Goal: Task Accomplishment & Management: Manage account settings

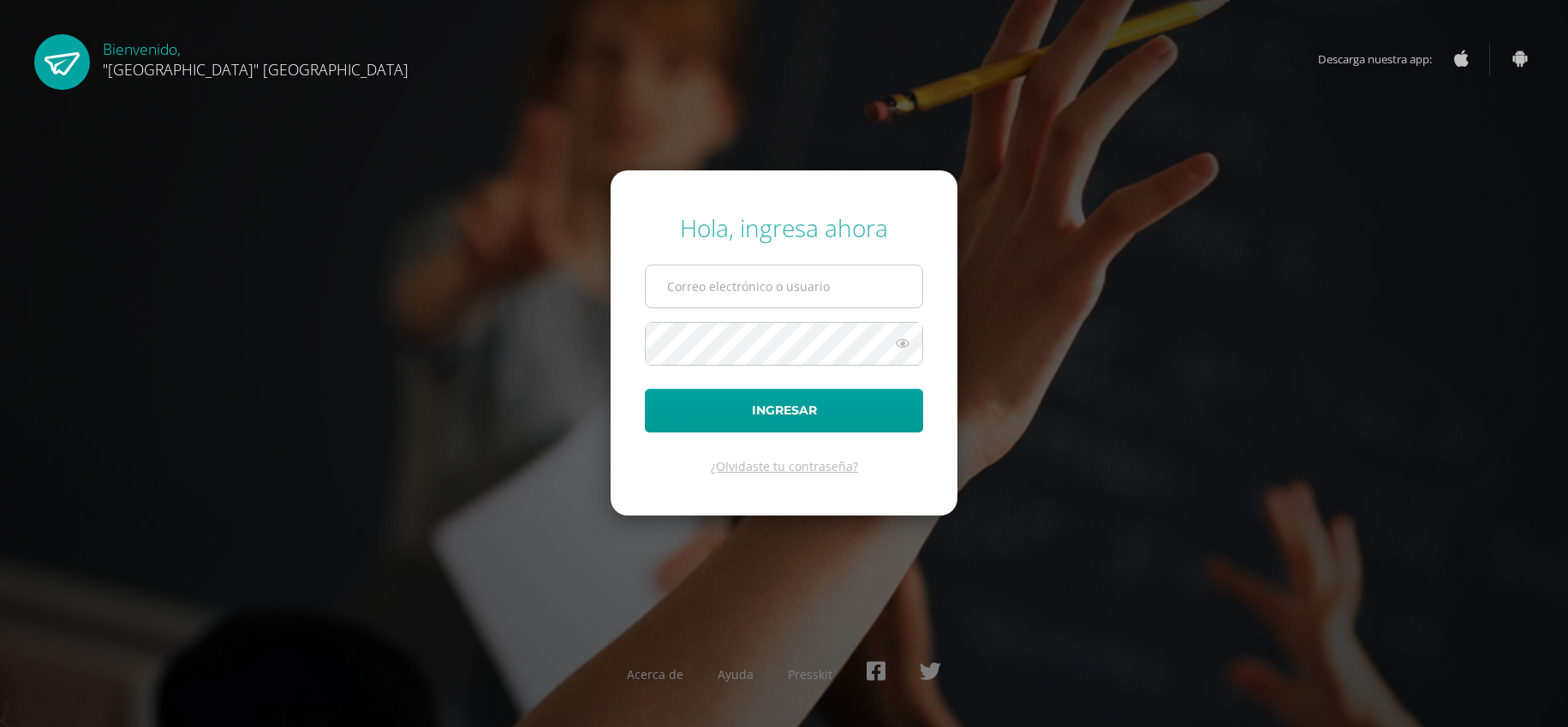
click at [755, 303] on input "text" at bounding box center [784, 287] width 277 height 42
click at [755, 284] on input "text" at bounding box center [784, 287] width 277 height 42
type input "[PERSON_NAME][EMAIL_ADDRESS][DOMAIN_NAME]"
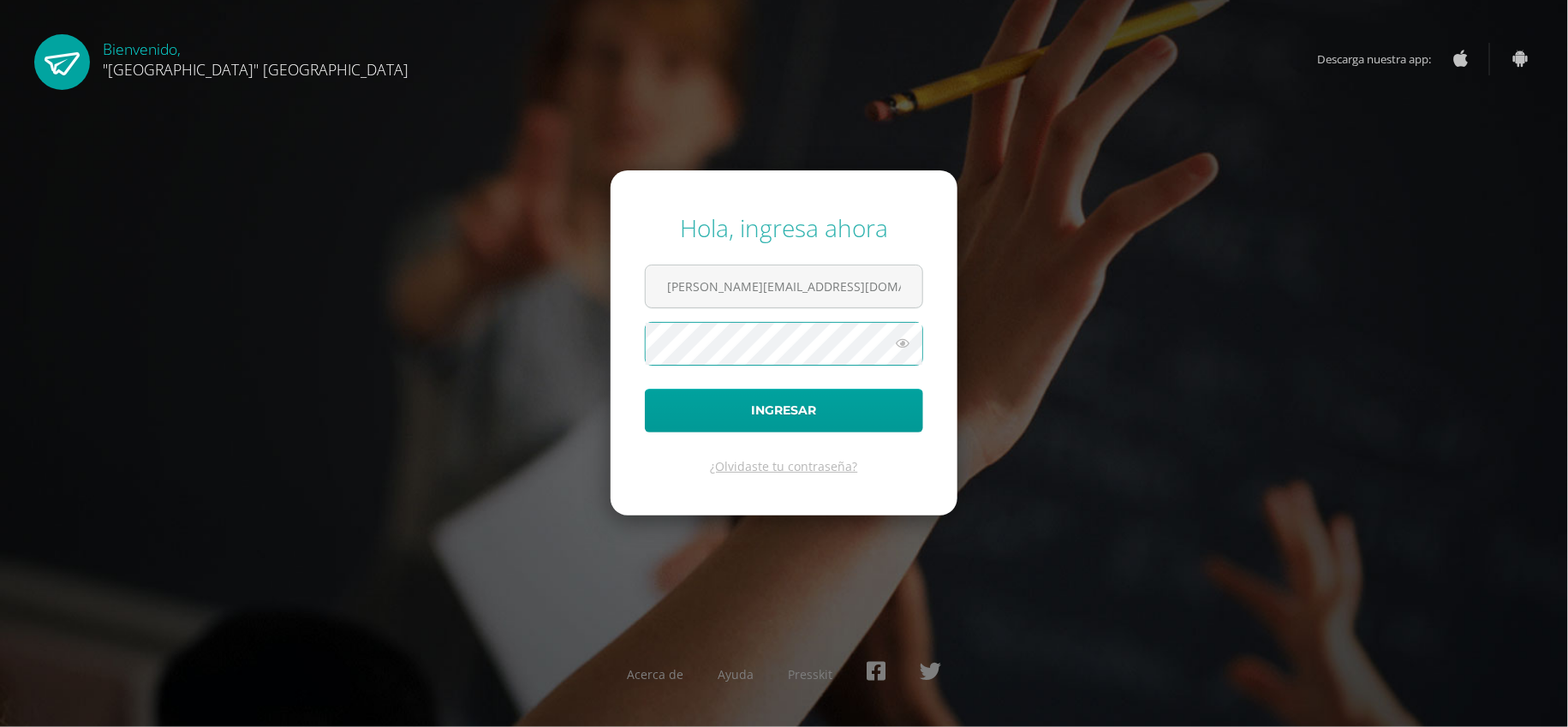
click at [645, 389] on button "Ingresar" at bounding box center [784, 411] width 279 height 44
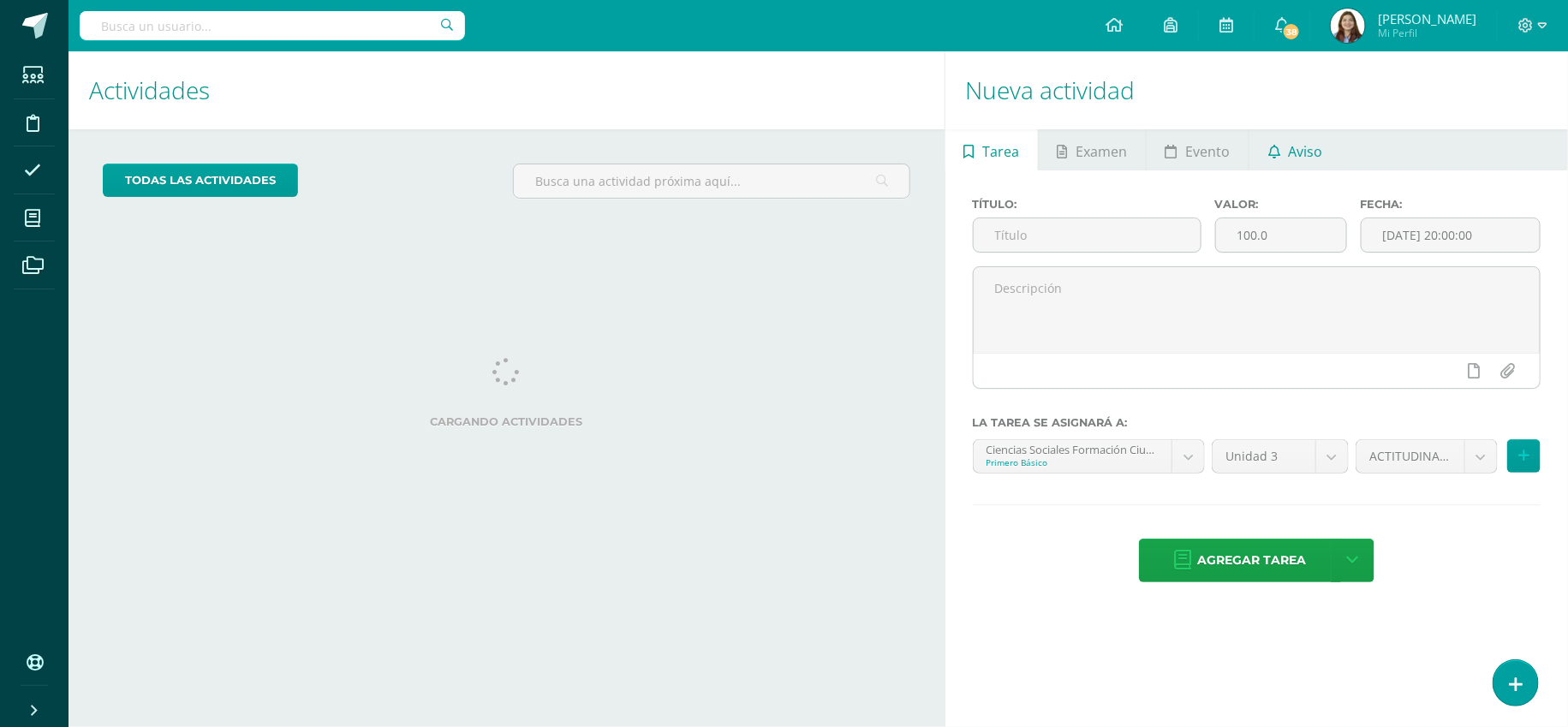
click at [1289, 158] on span "Aviso" at bounding box center [1305, 151] width 34 height 41
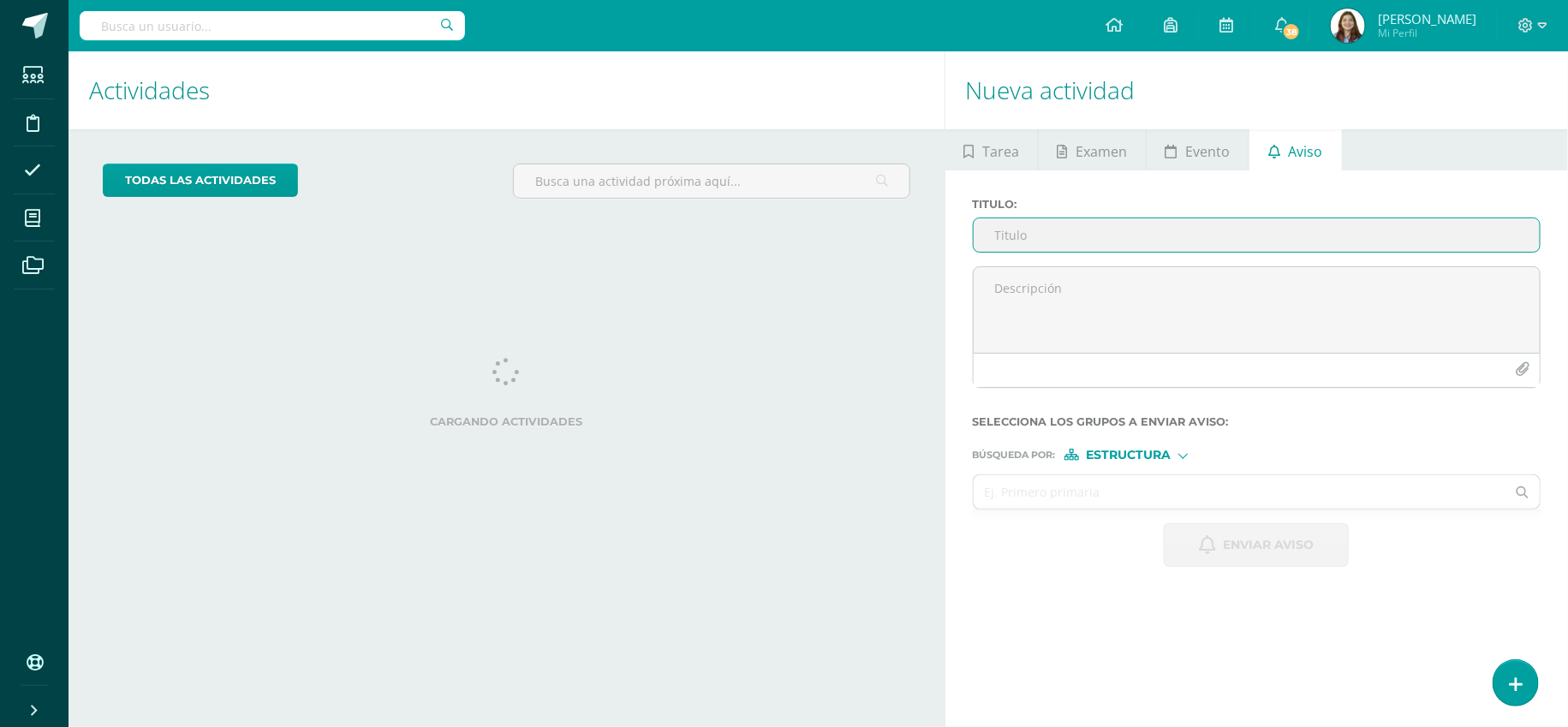
click at [1081, 233] on input "Titulo :" at bounding box center [1257, 235] width 566 height 33
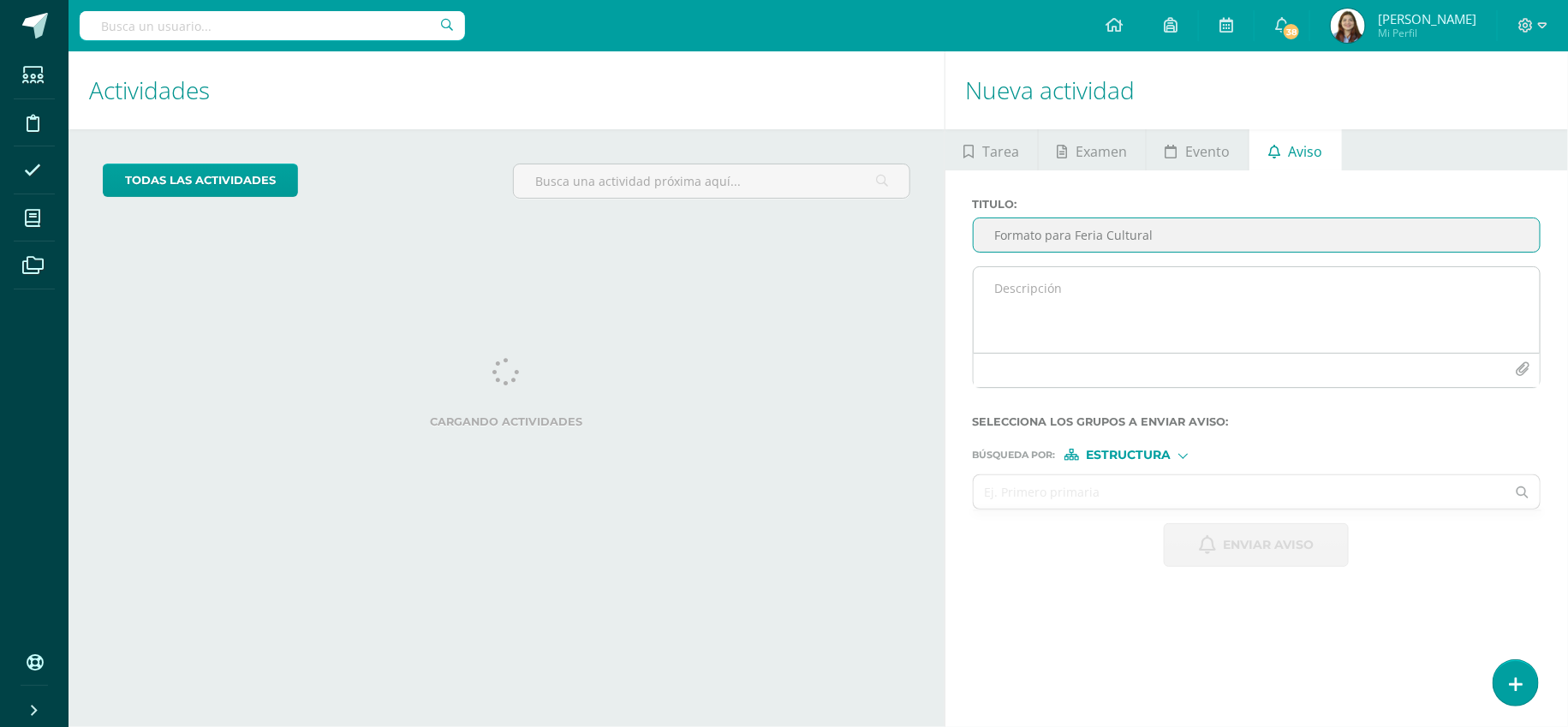
type input "Formato para Feria Cultural"
click at [1031, 311] on textarea at bounding box center [1257, 310] width 566 height 86
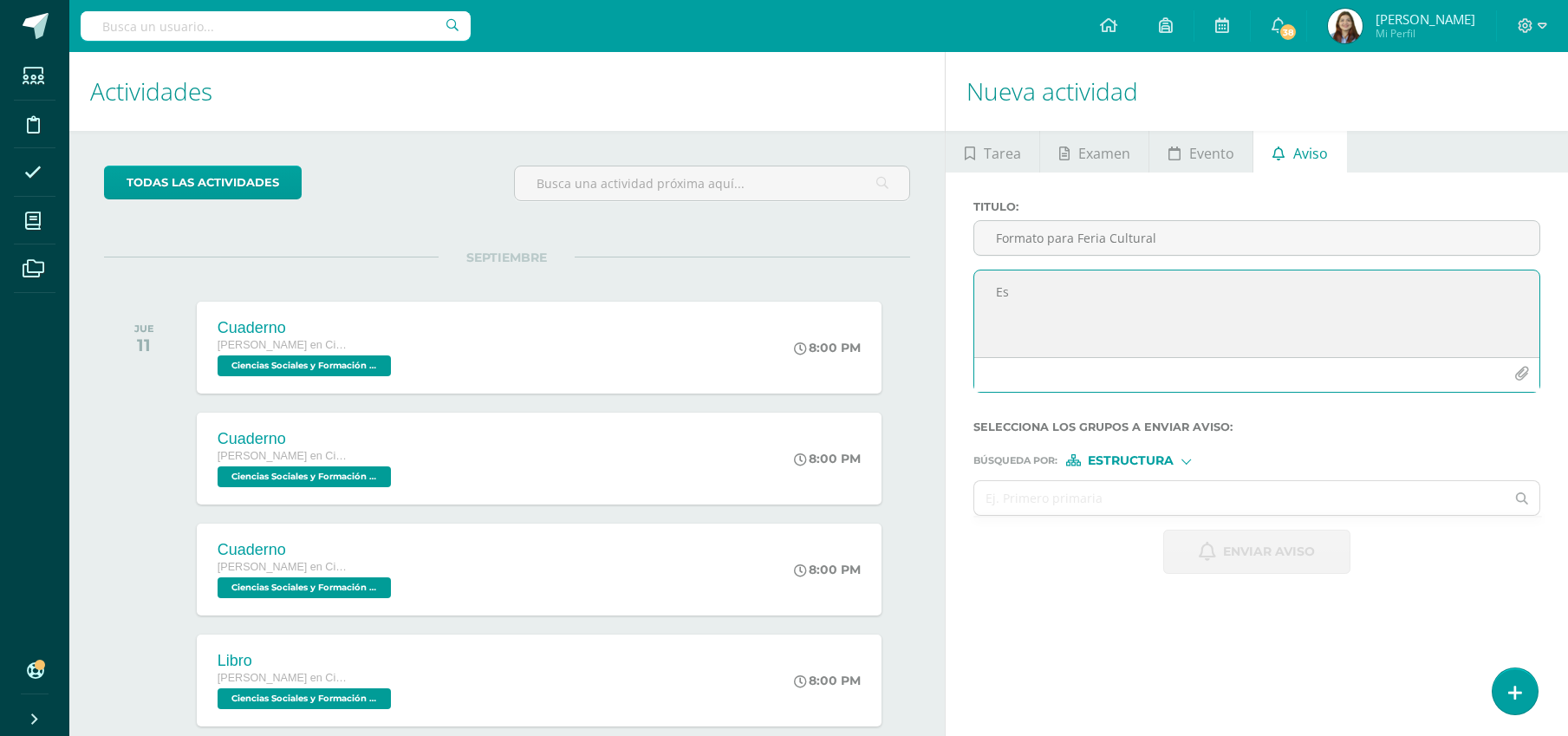
type textarea "E"
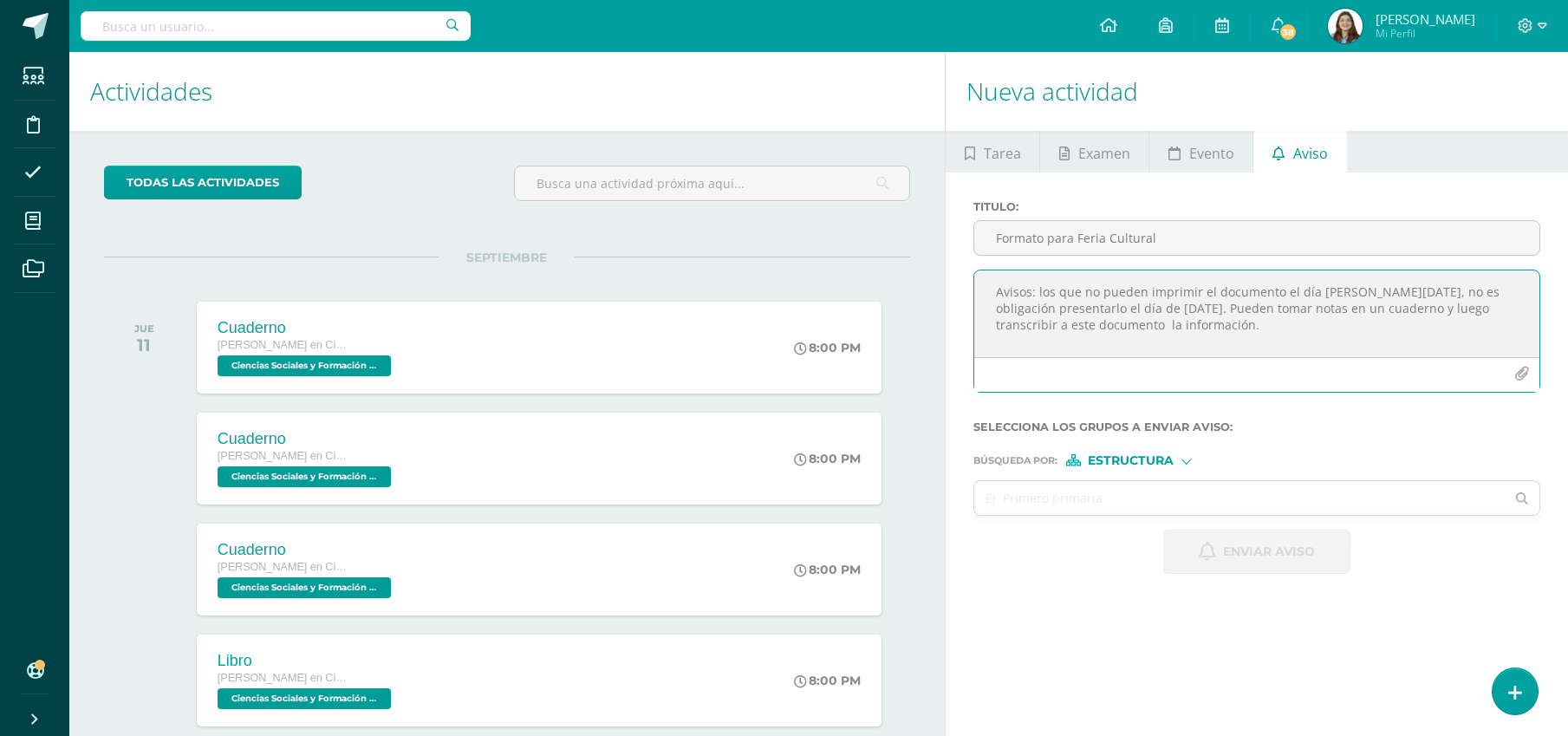
click at [1313, 307] on textarea "Avisos: los que no pueden imprimir el documento el día de hoy, no es obligación…" at bounding box center [1257, 314] width 565 height 87
click at [1381, 330] on textarea "Avisos: los que no pueden imprimir el documento el día de hoy, no es obligación…" at bounding box center [1257, 314] width 565 height 87
type textarea "Avisos: los que no pueden imprimir el documento el día de hoy, no es obligación…"
click at [1522, 374] on icon "button" at bounding box center [1522, 374] width 15 height 15
click at [1526, 374] on icon "button" at bounding box center [1522, 374] width 15 height 15
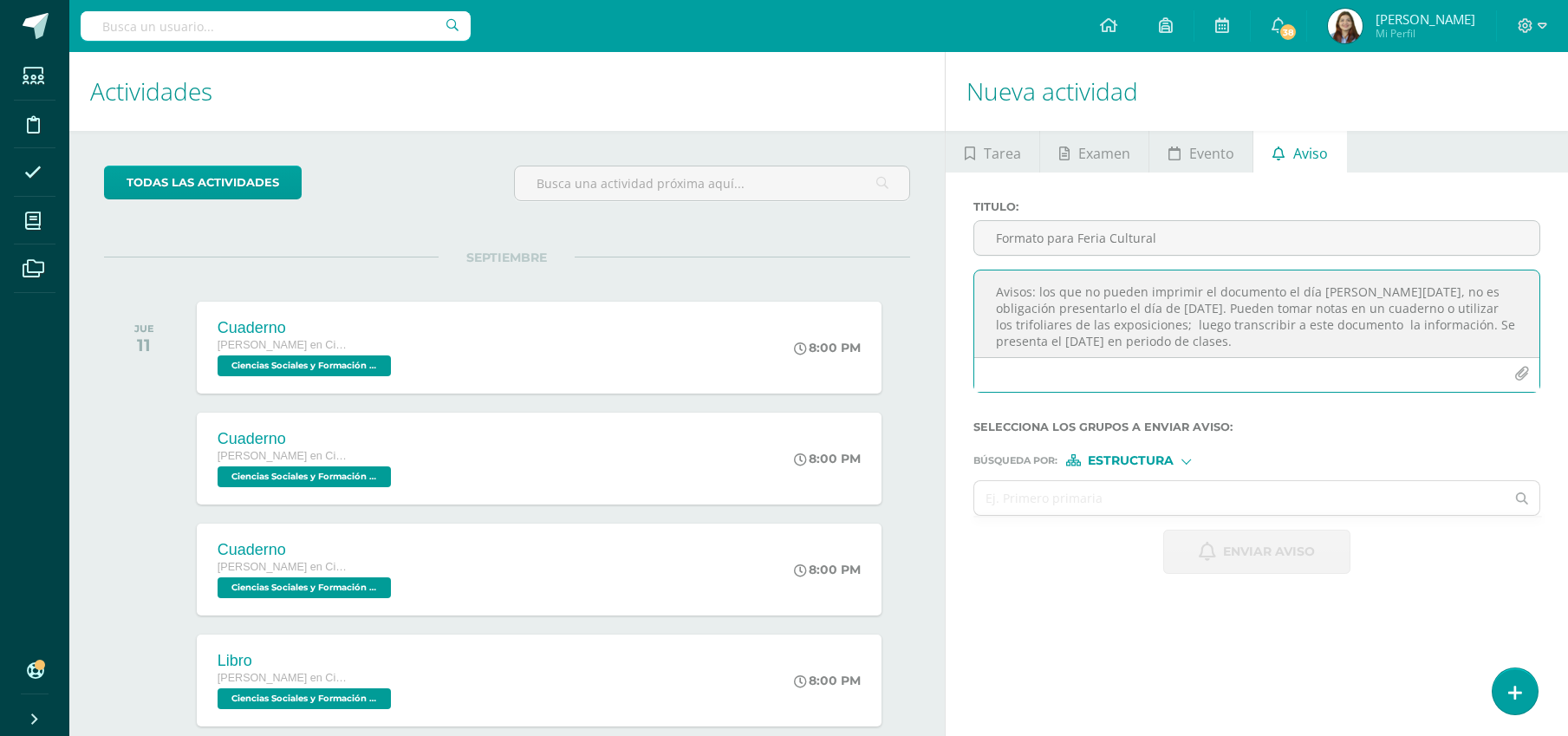
click at [1525, 376] on icon "button" at bounding box center [1522, 374] width 15 height 15
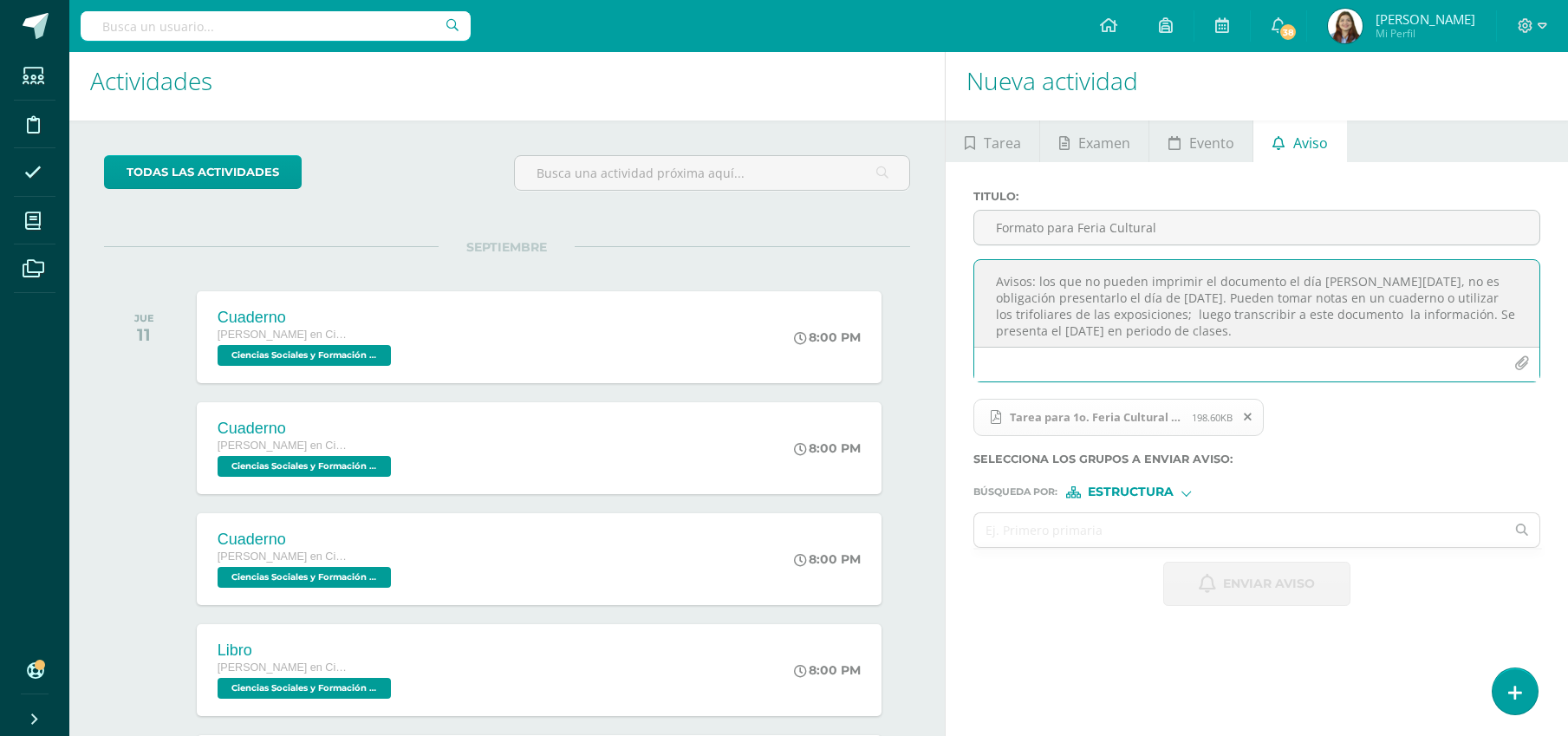
scroll to position [54, 0]
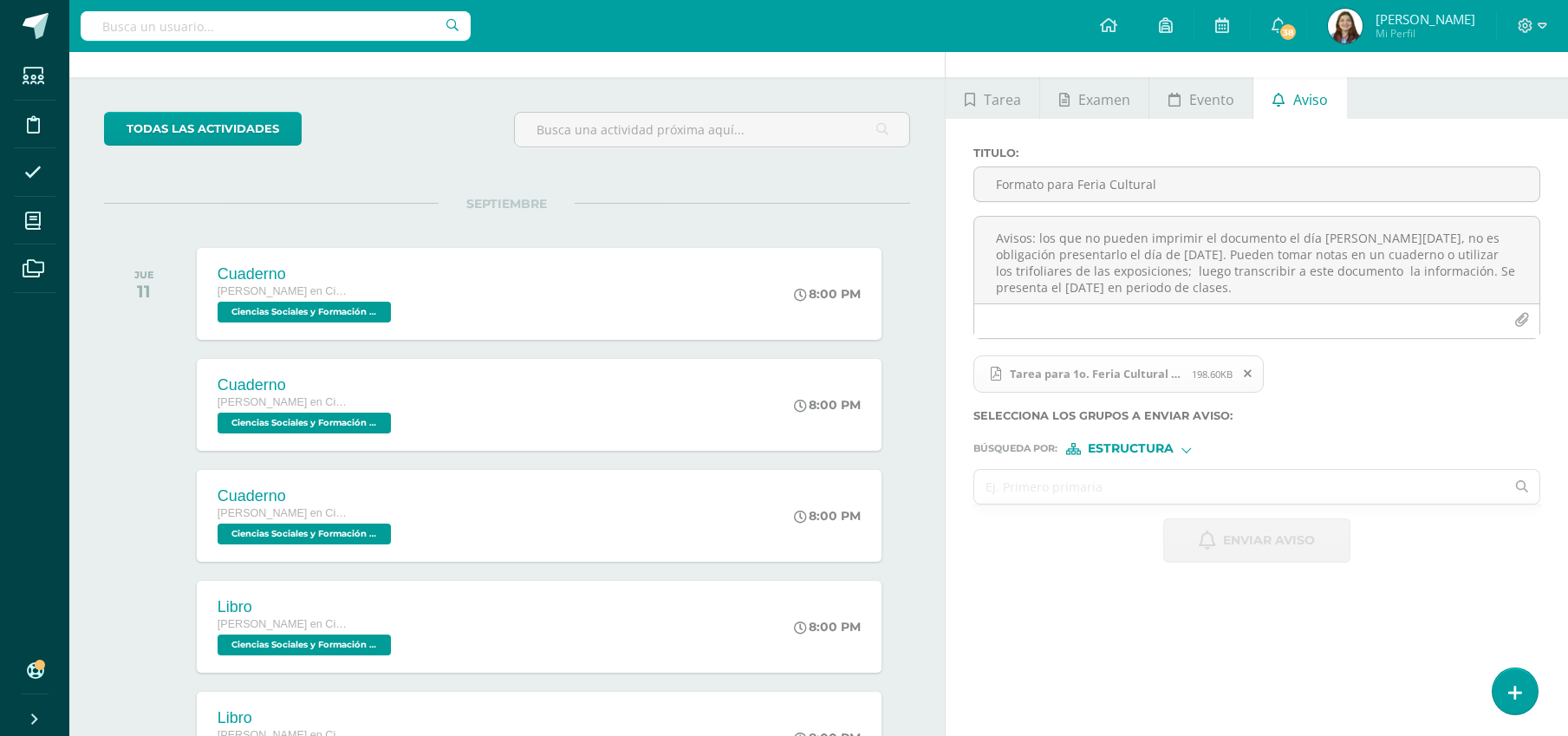
click at [1145, 492] on input "text" at bounding box center [1240, 487] width 531 height 34
type input "prime"
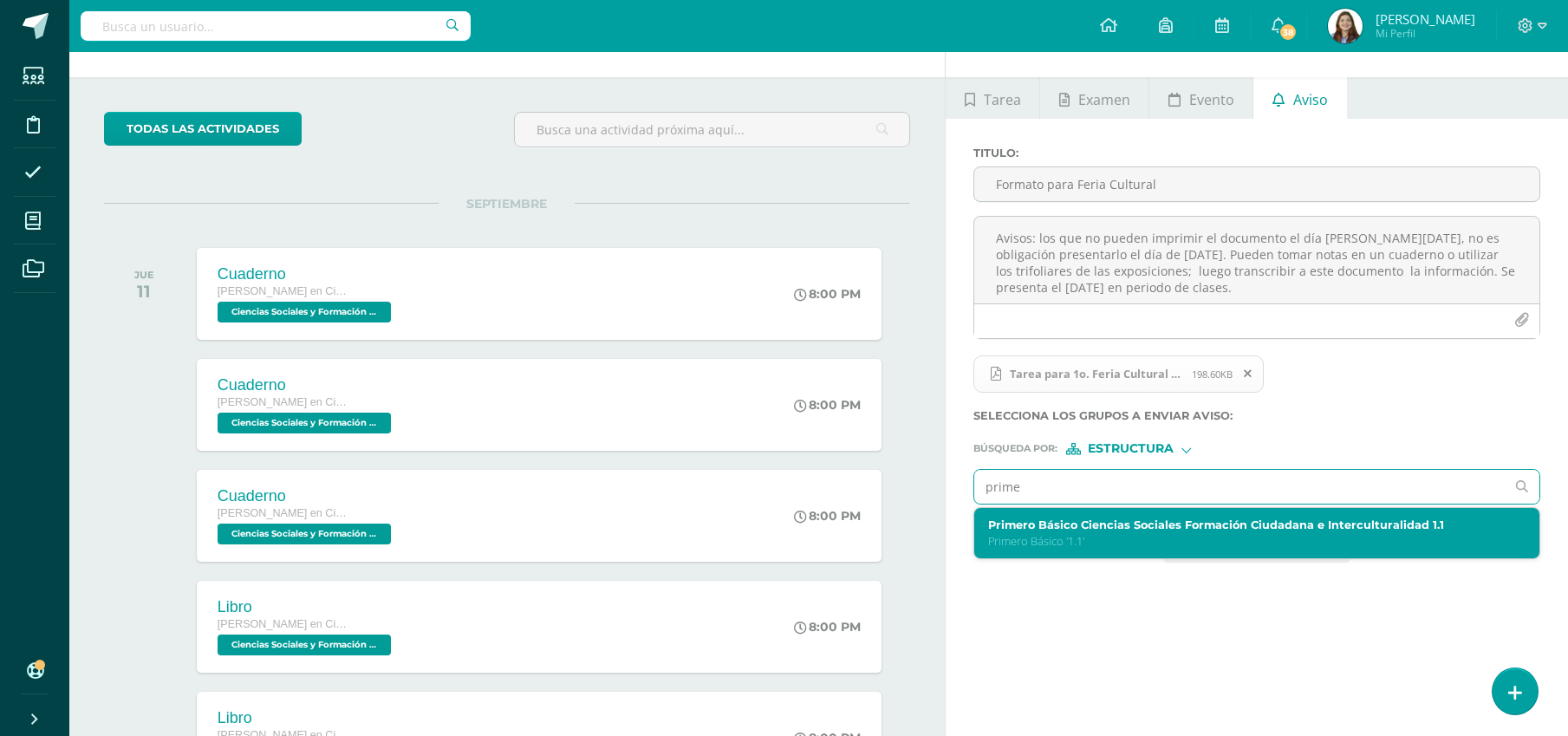
click at [1087, 532] on div "Primero Básico Ciencias Sociales Formación Ciudadana e Interculturalidad 1.1 Pr…" at bounding box center [1245, 533] width 514 height 30
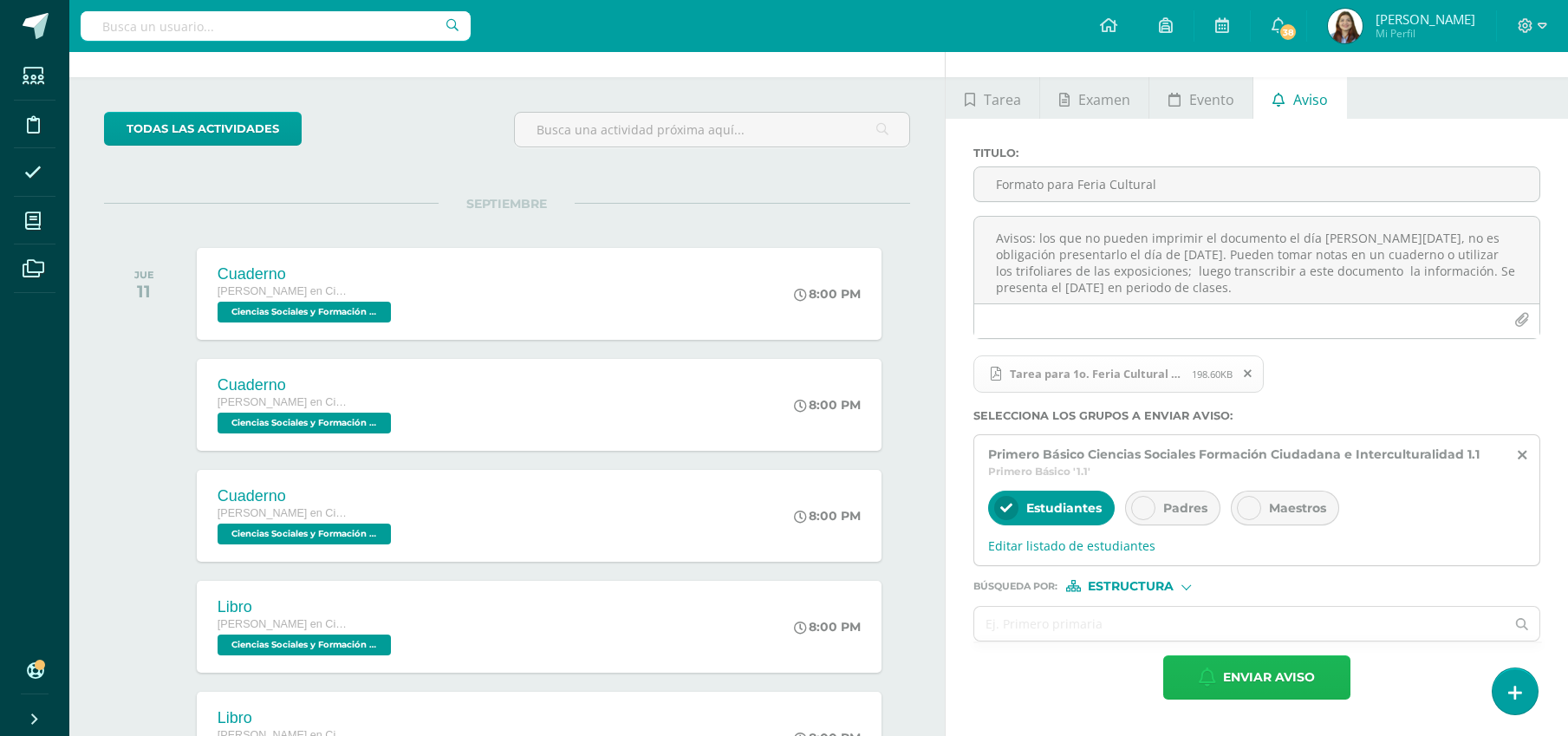
click at [1255, 673] on span "Enviar aviso" at bounding box center [1269, 678] width 92 height 42
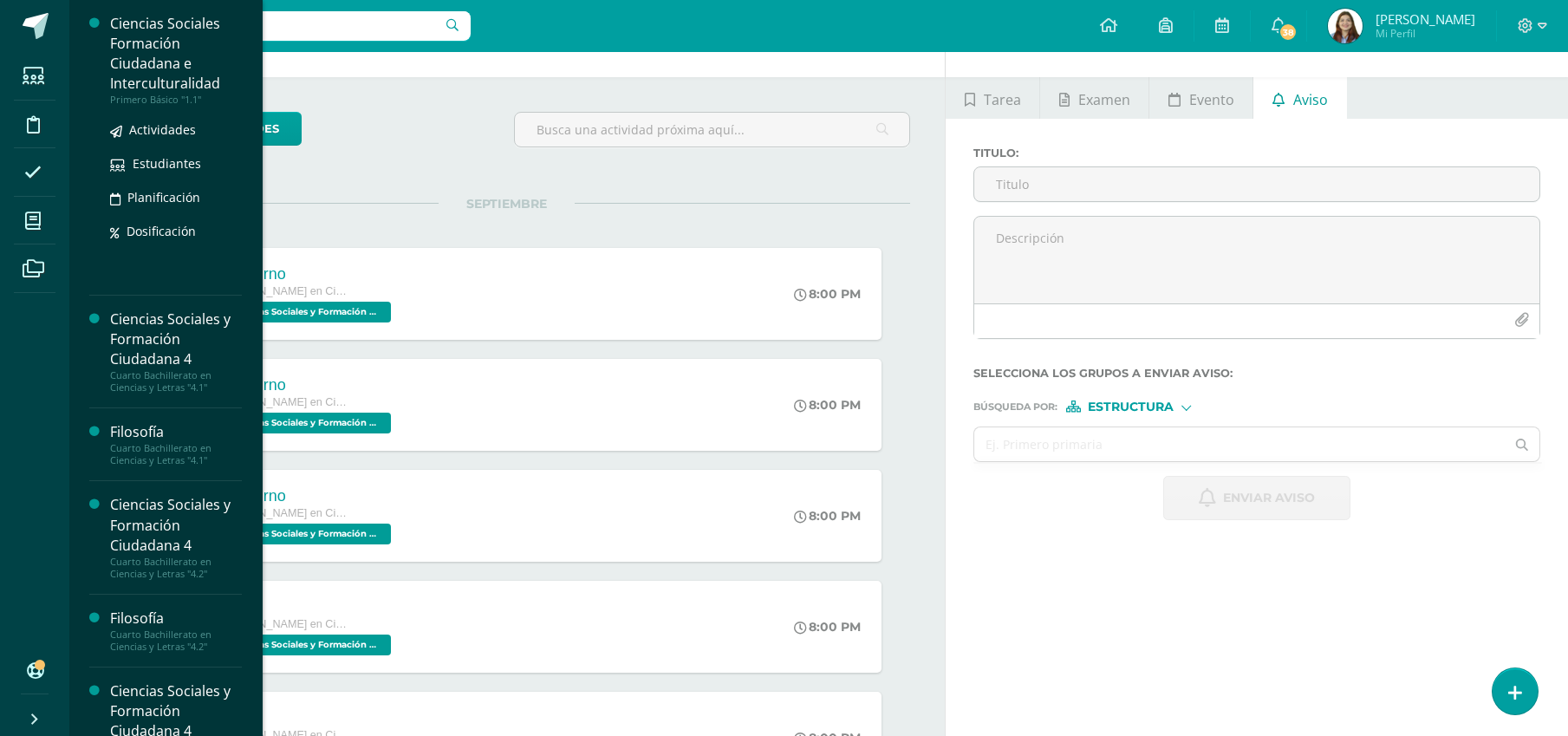
click at [129, 72] on div "Ciencias Sociales Formación Ciudadana e Interculturalidad" at bounding box center [175, 54] width 132 height 80
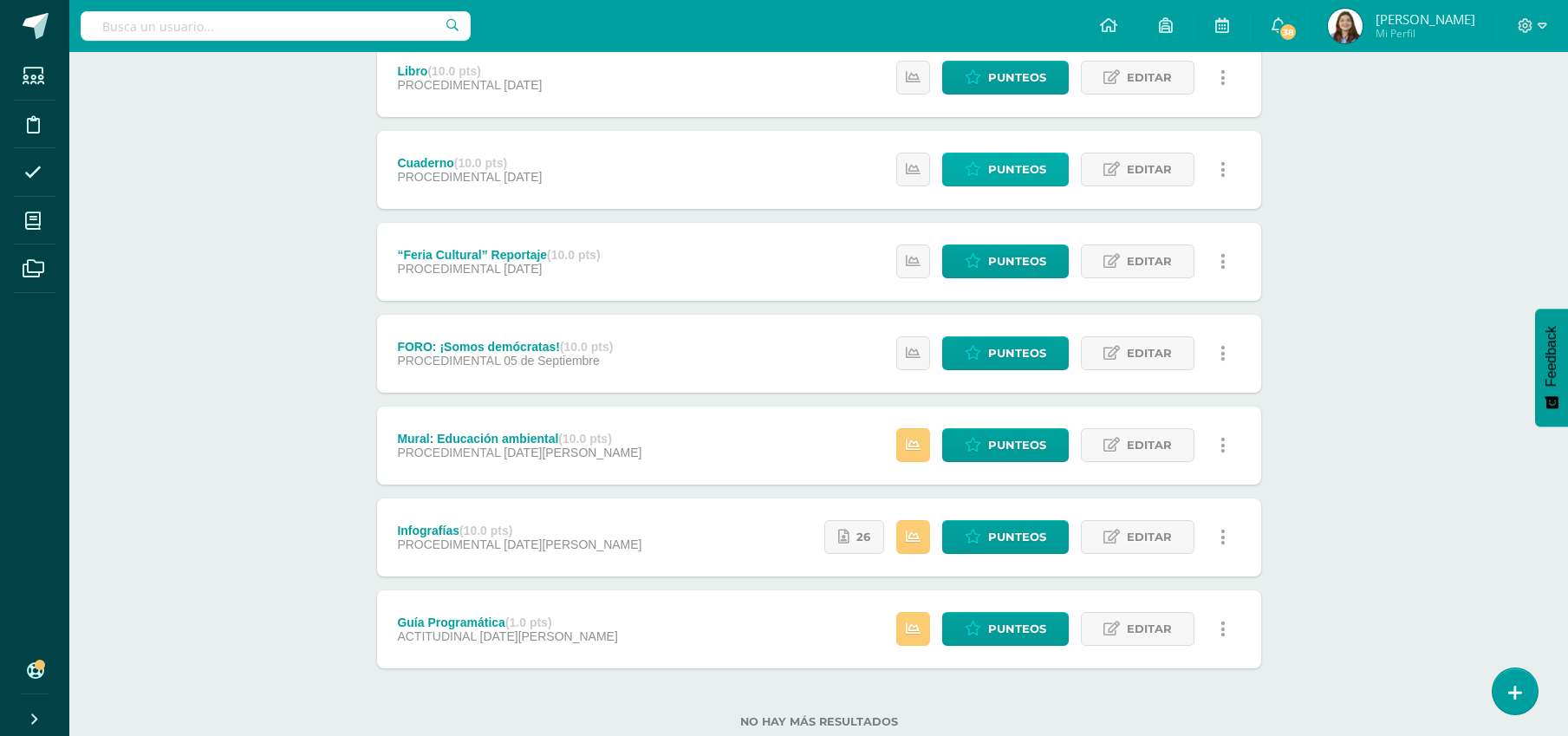
scroll to position [295, 0]
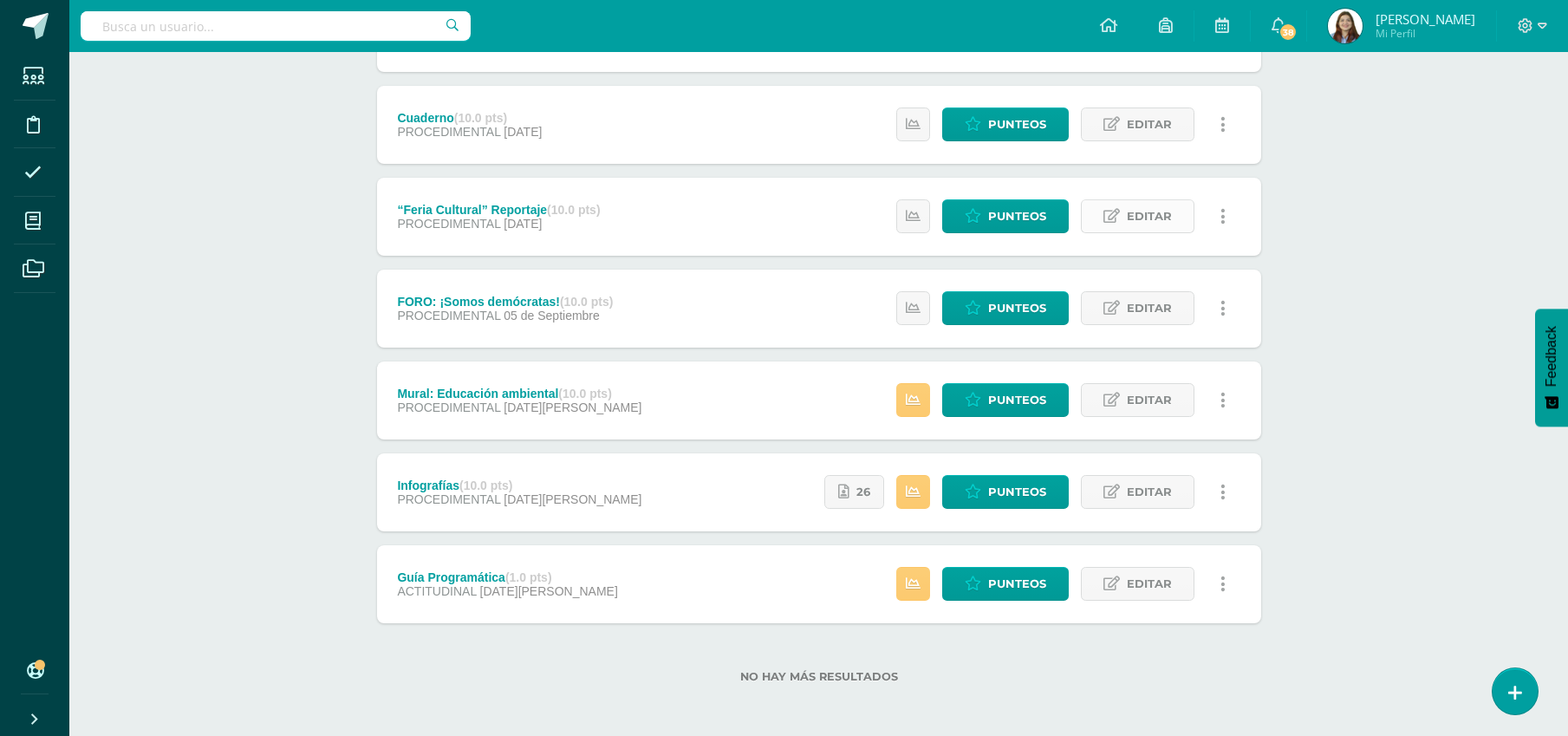
click at [1143, 210] on span "Editar" at bounding box center [1149, 216] width 45 height 32
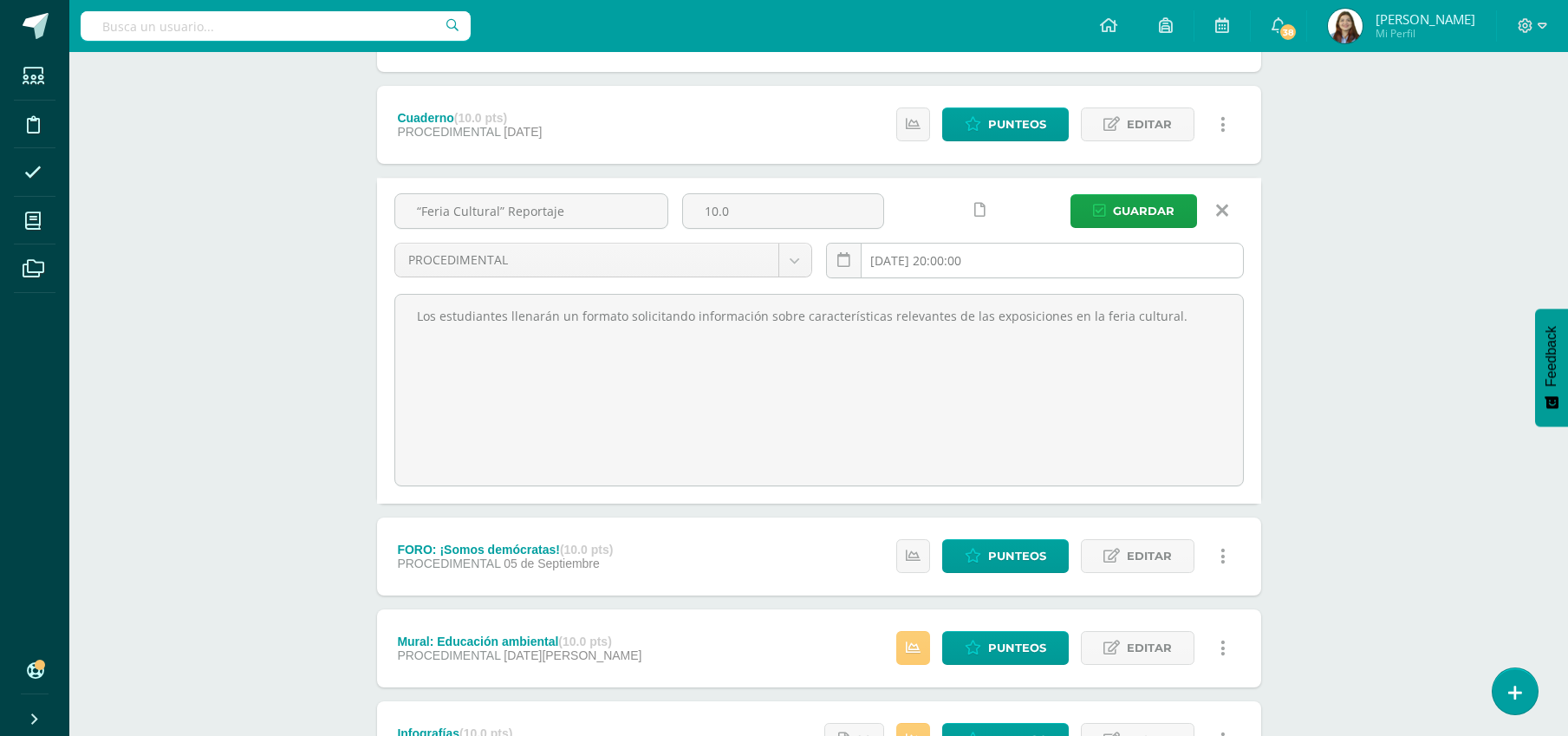
click at [973, 261] on input "[DATE] 20:00:00" at bounding box center [1035, 260] width 417 height 34
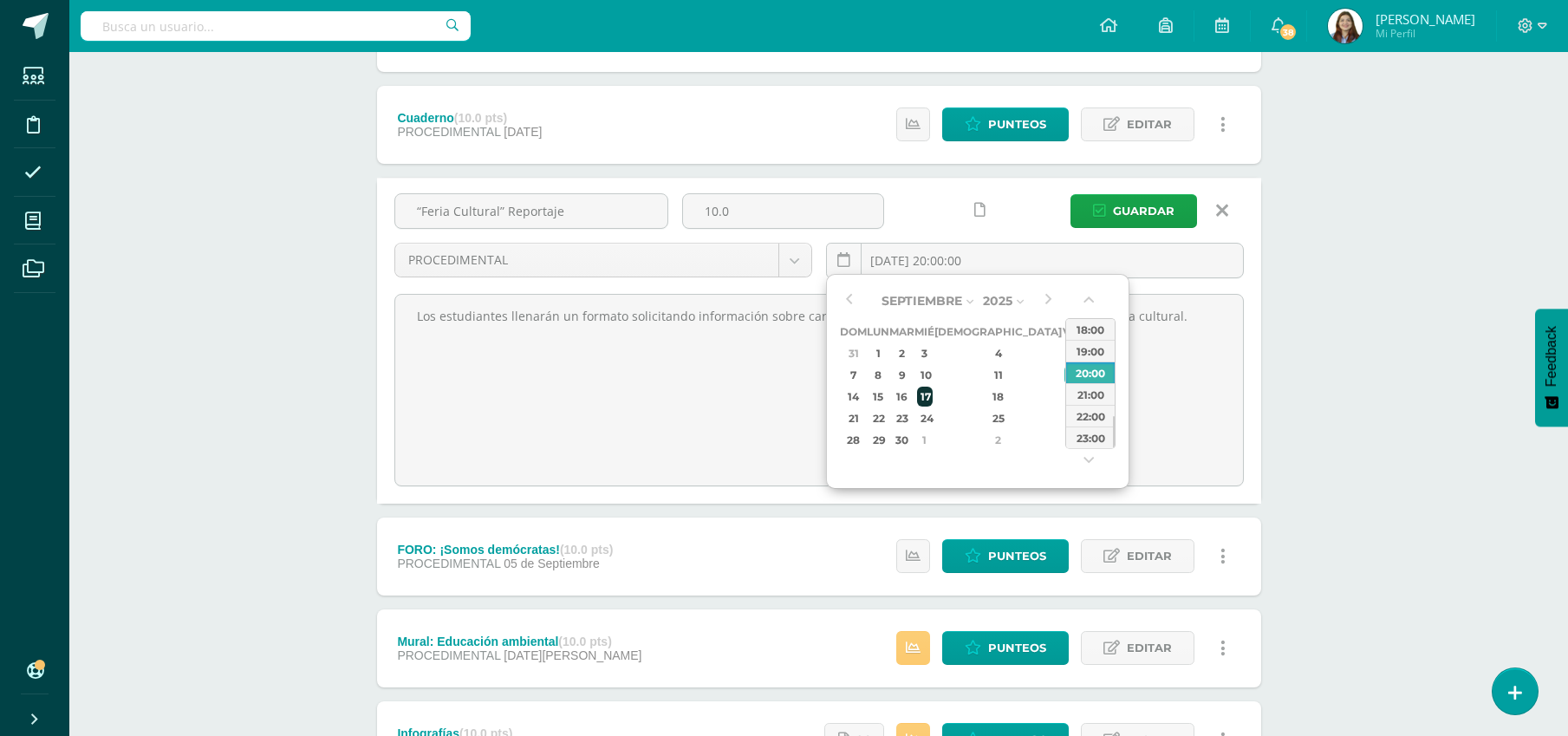
click at [933, 395] on div "17" at bounding box center [925, 396] width 16 height 20
type input "2025-09-17 20:00"
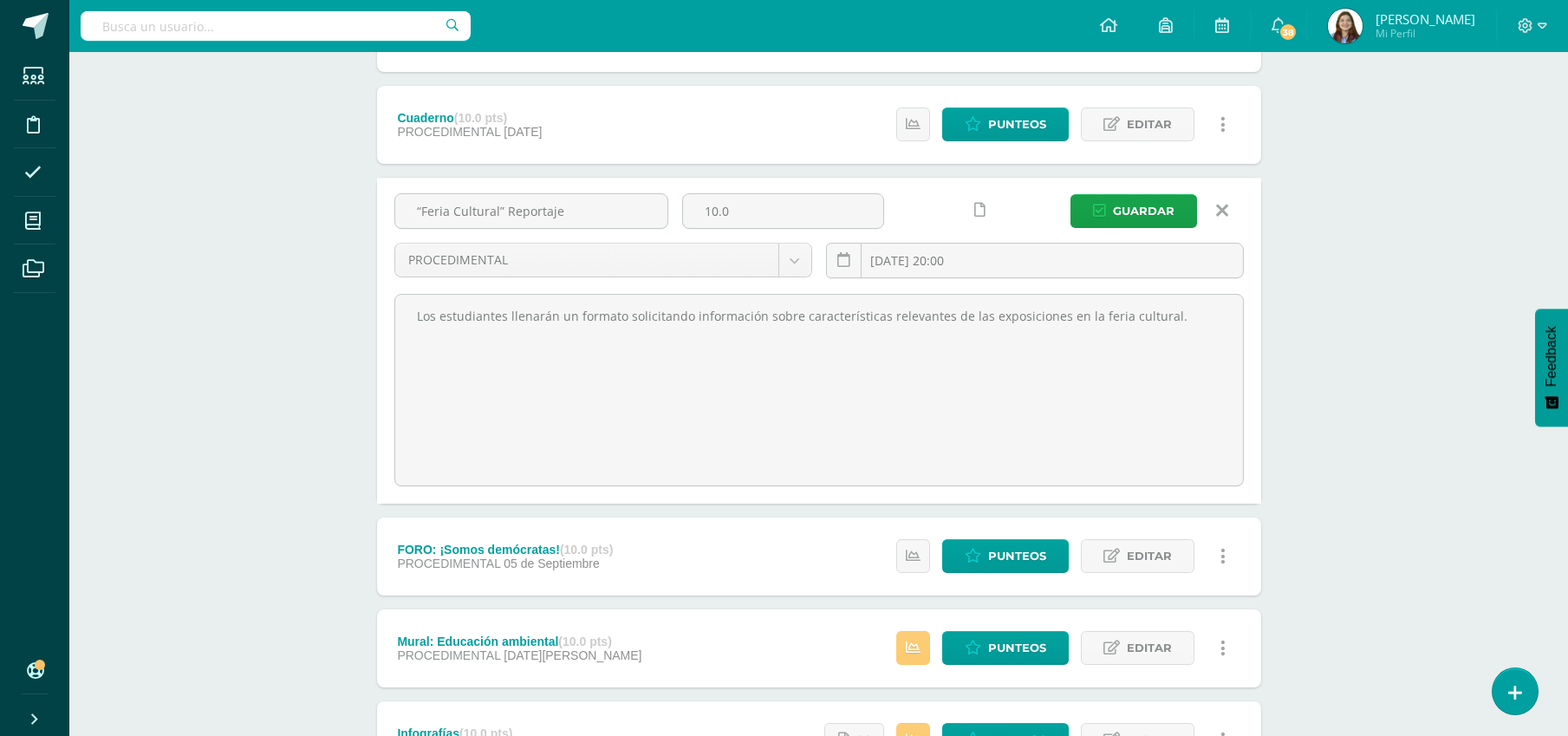
click at [1254, 273] on div "“Feria Cultural” Reportaje 10.0 PROCEDIMENTAL ACTITUDINAL DECLARATIVO PROCEDIME…" at bounding box center [819, 341] width 884 height 326
click at [1135, 214] on span "Guardar" at bounding box center [1144, 211] width 62 height 32
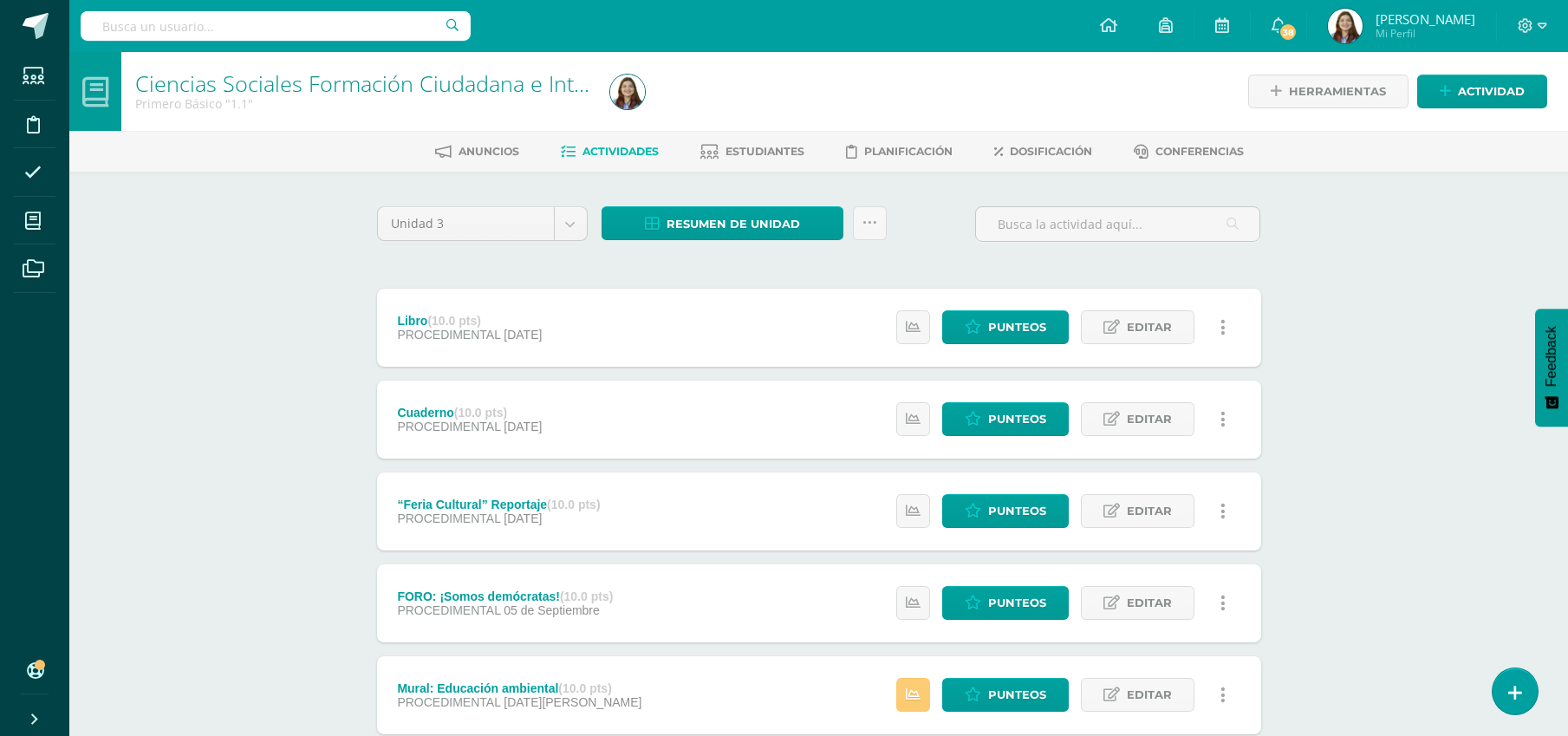
scroll to position [5, 0]
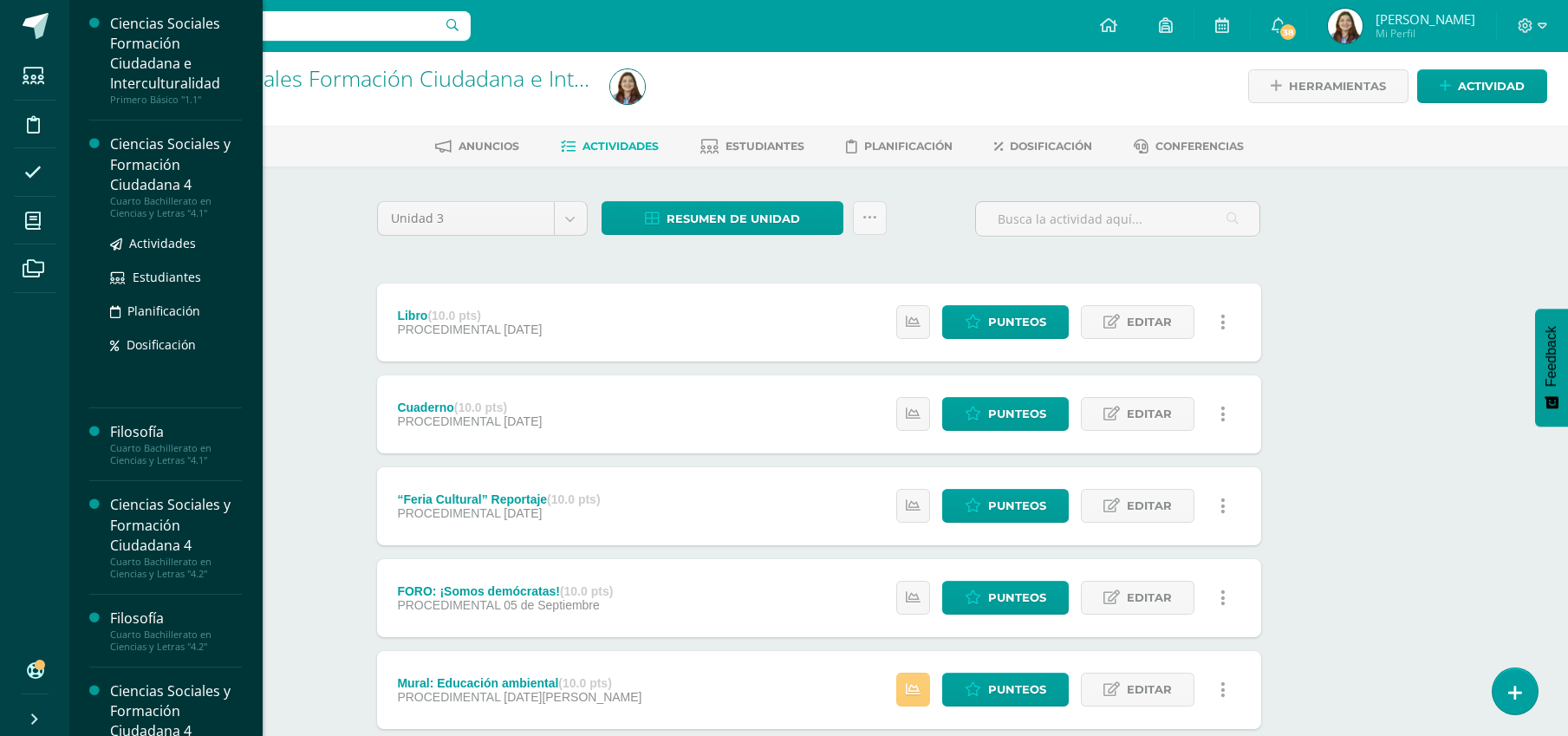
click at [134, 178] on div "Ciencias Sociales y Formación Ciudadana 4" at bounding box center [175, 165] width 132 height 60
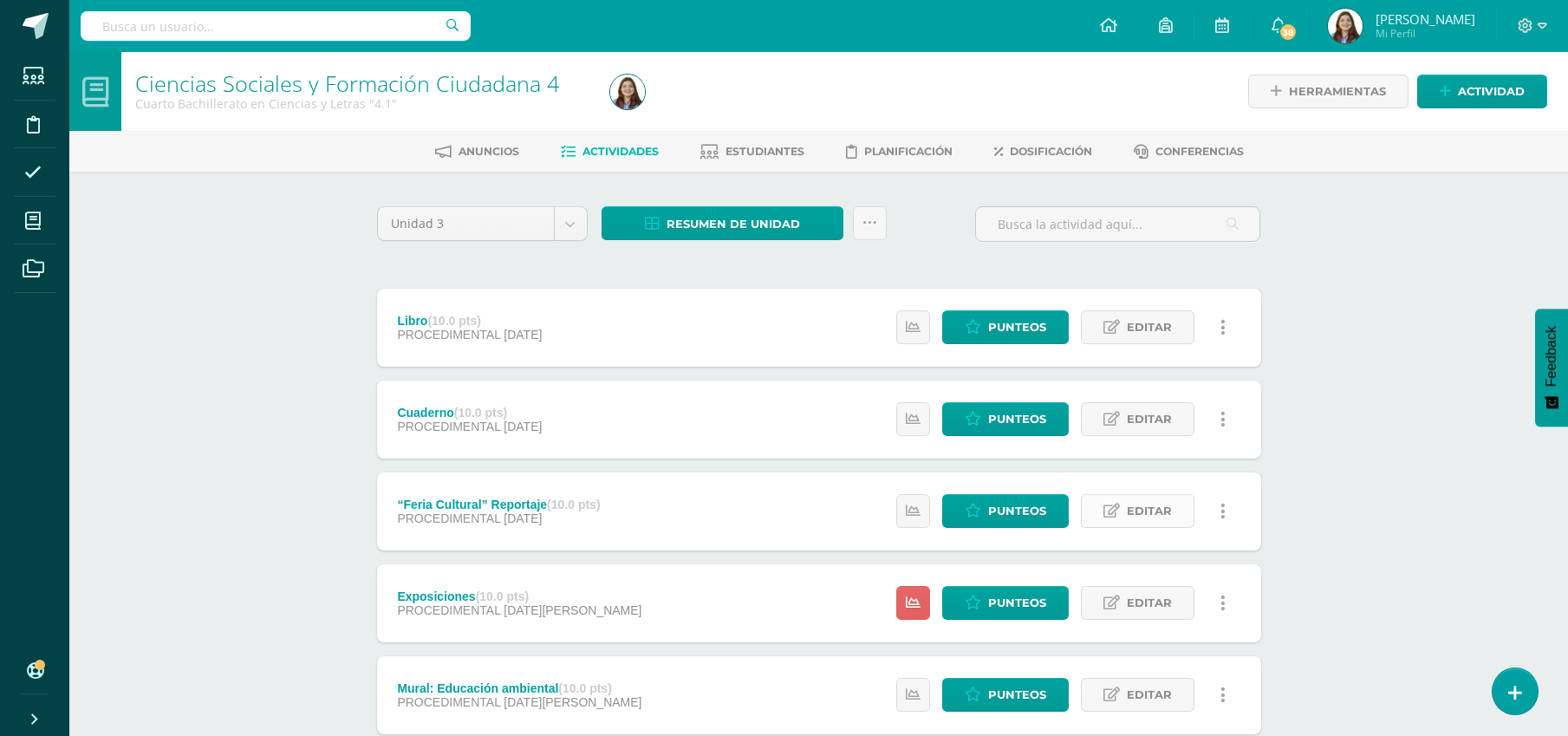
click at [1126, 505] on link "Editar" at bounding box center [1137, 511] width 113 height 34
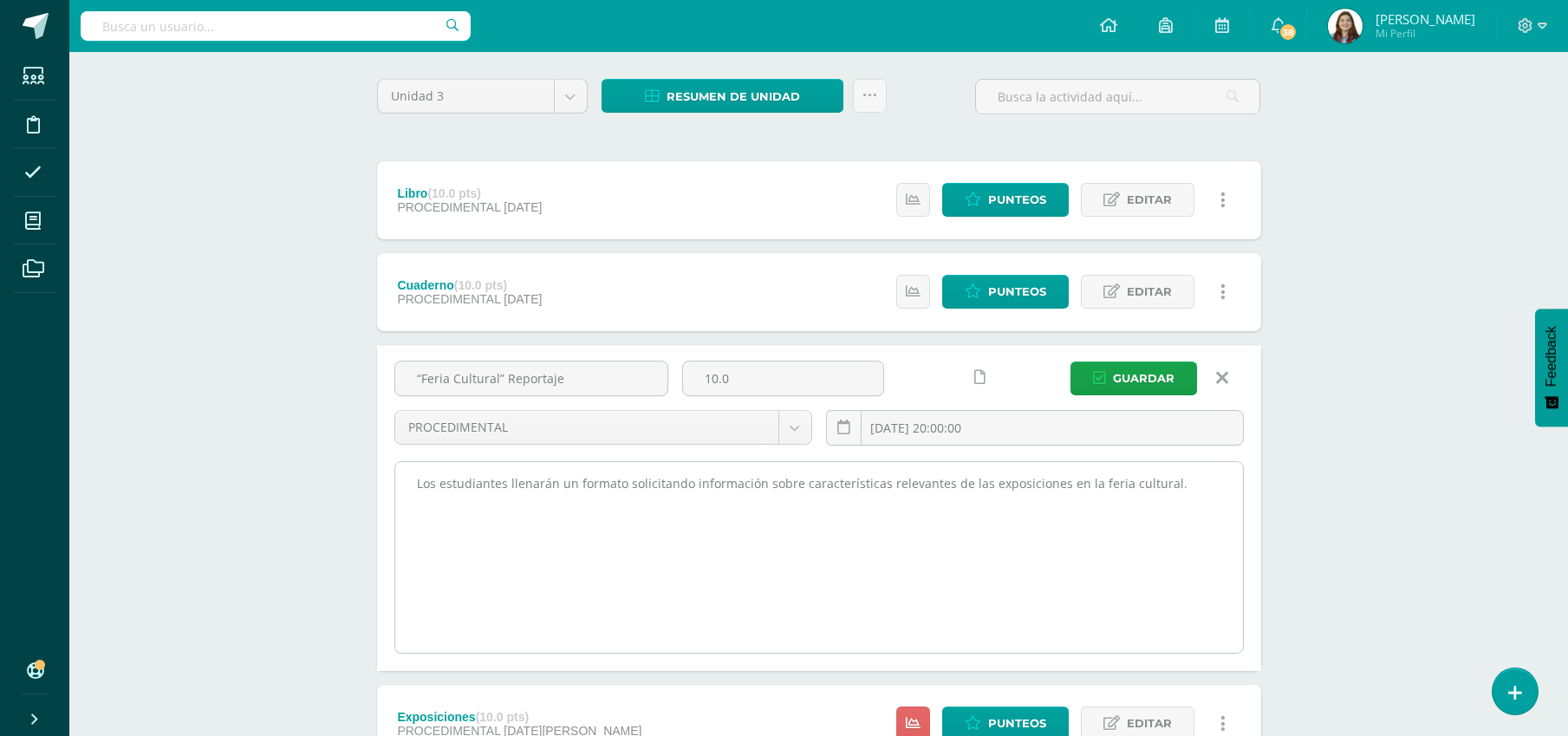
scroll to position [268, 0]
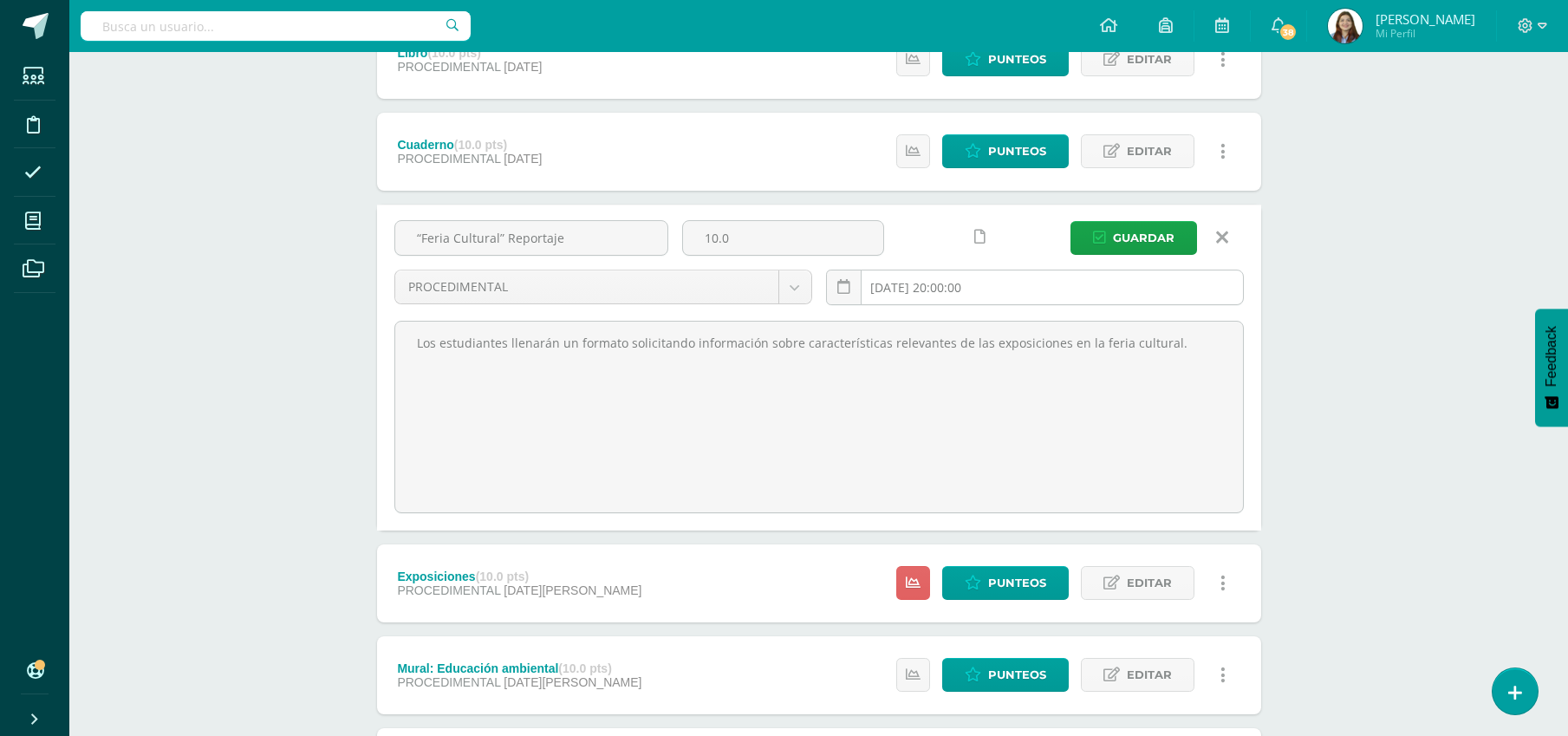
click at [974, 280] on input "2025-09-12 20:00:00" at bounding box center [1035, 288] width 417 height 34
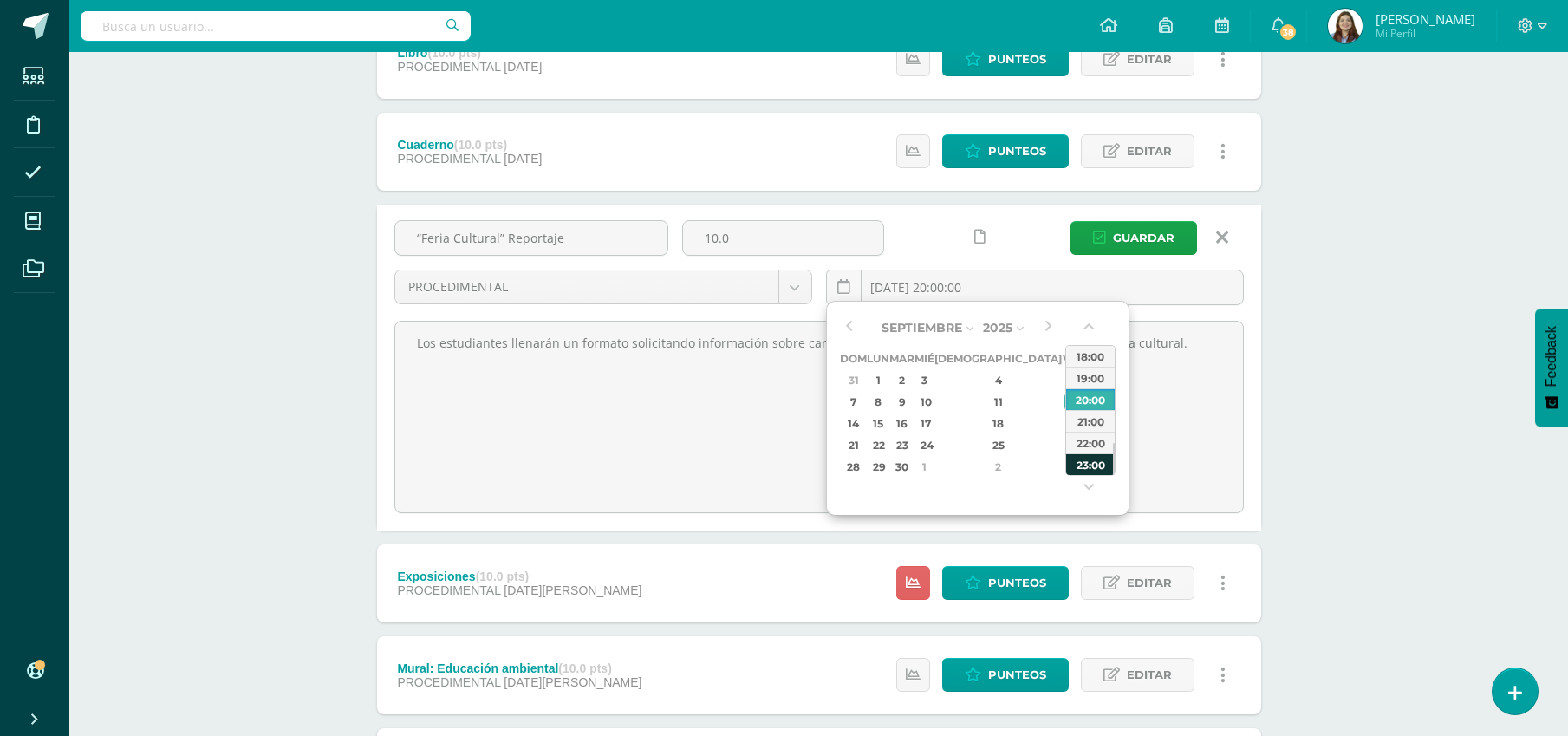
click at [1094, 464] on div "23:00" at bounding box center [1090, 464] width 49 height 22
type input "2025-09-12 23:00"
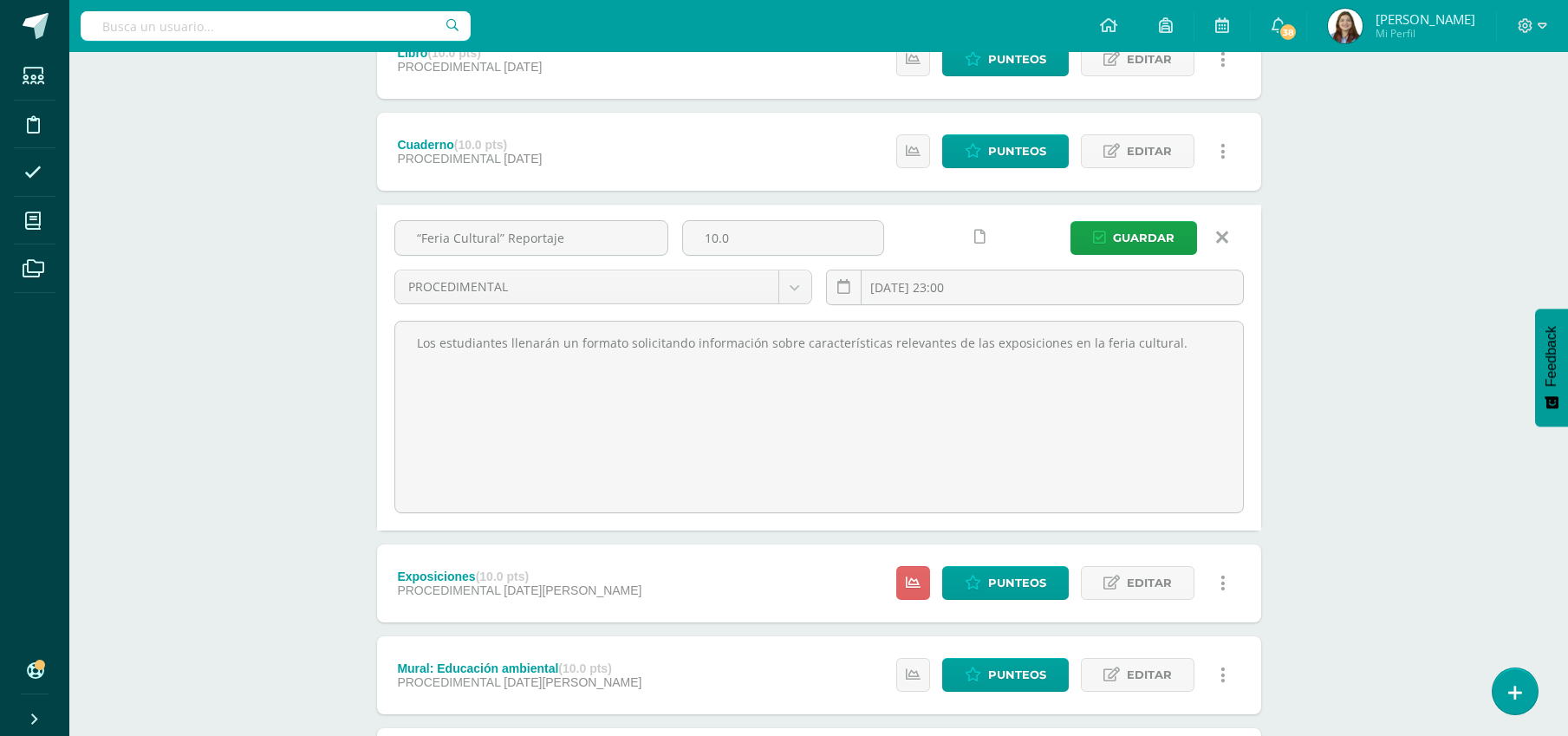
click at [981, 243] on link at bounding box center [980, 237] width 34 height 34
click at [1128, 235] on span "Guardar" at bounding box center [1144, 238] width 62 height 32
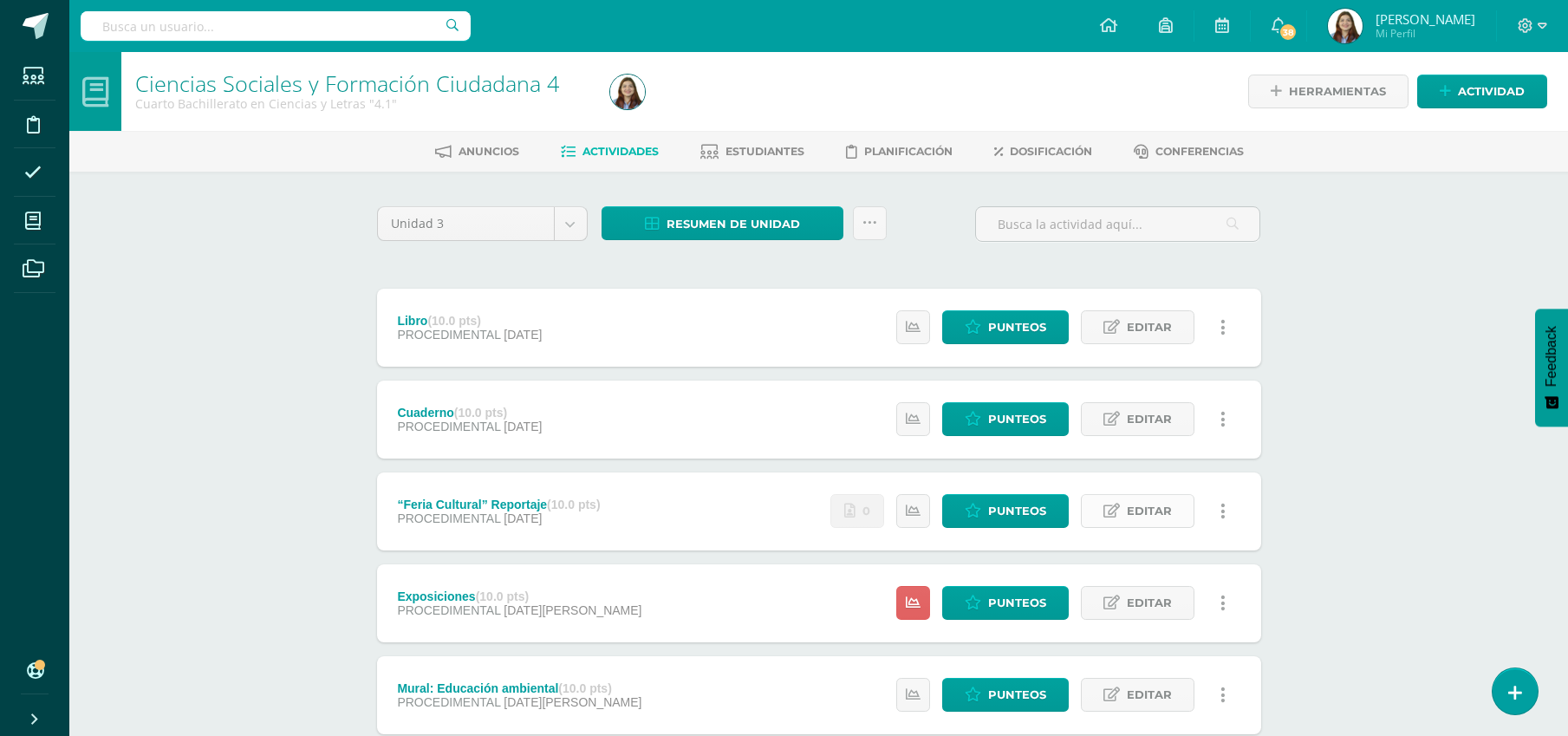
click at [1121, 511] on link "Editar" at bounding box center [1137, 511] width 113 height 34
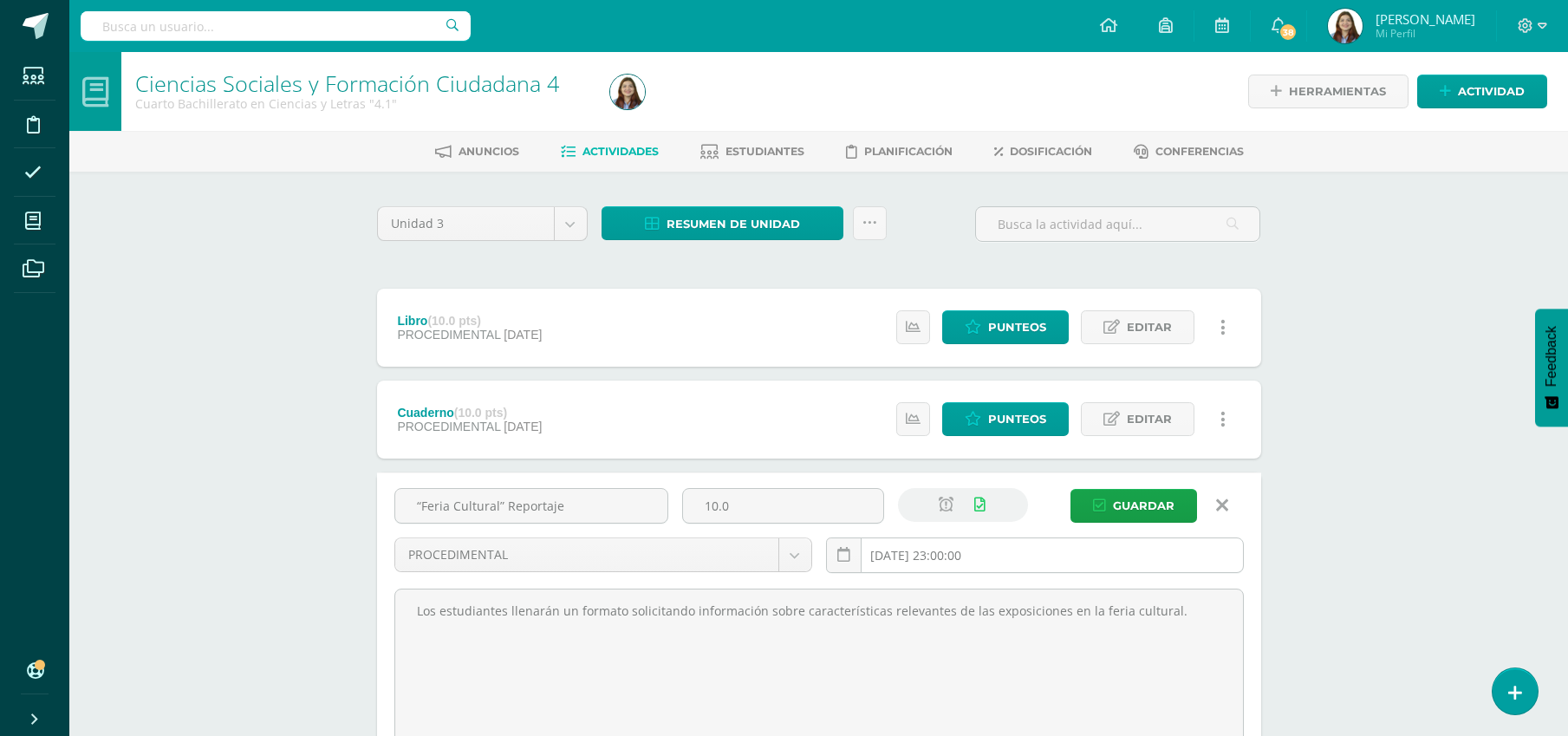
click at [1026, 550] on input "2025-09-12 23:00:00" at bounding box center [1035, 556] width 417 height 34
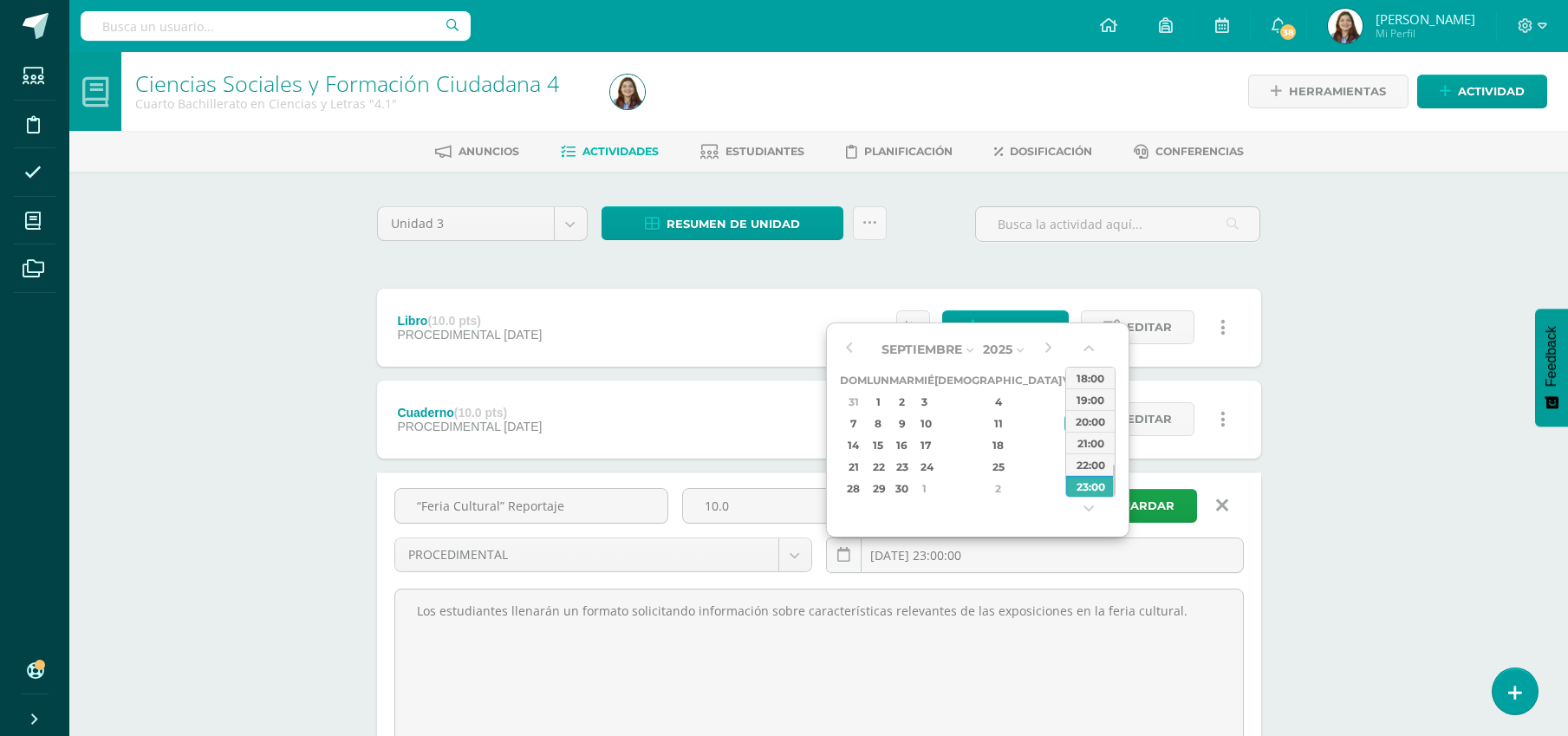
click at [1084, 419] on div "13" at bounding box center [1093, 424] width 19 height 20
type input "2025-09-13 23:00"
click at [1310, 456] on div "Ciencias Sociales y Formación Ciudadana 4 Cuarto Bachillerato en Ciencias y Let…" at bounding box center [818, 667] width 1499 height 1230
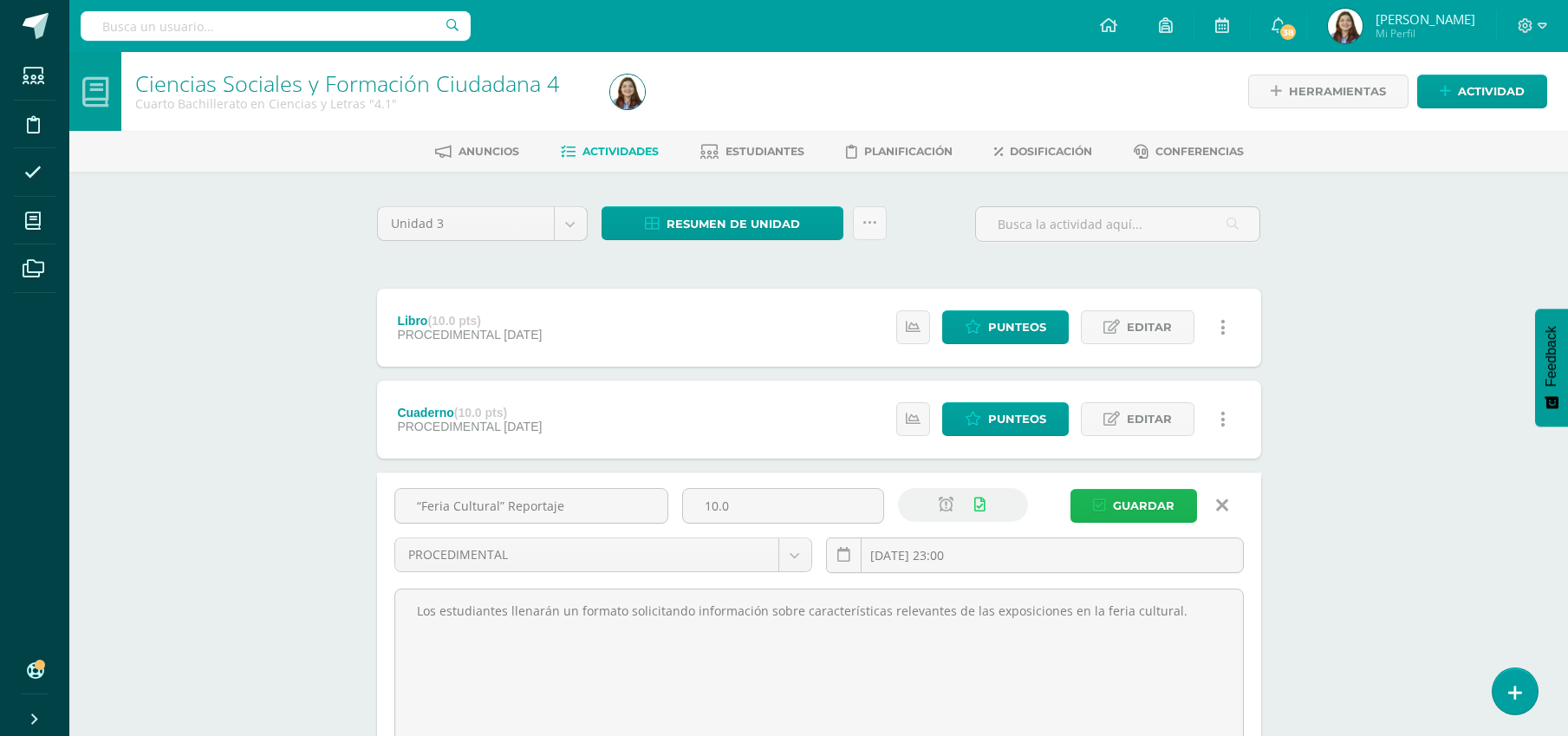
click at [1160, 493] on span "Guardar" at bounding box center [1144, 506] width 62 height 32
